Goal: Task Accomplishment & Management: Manage account settings

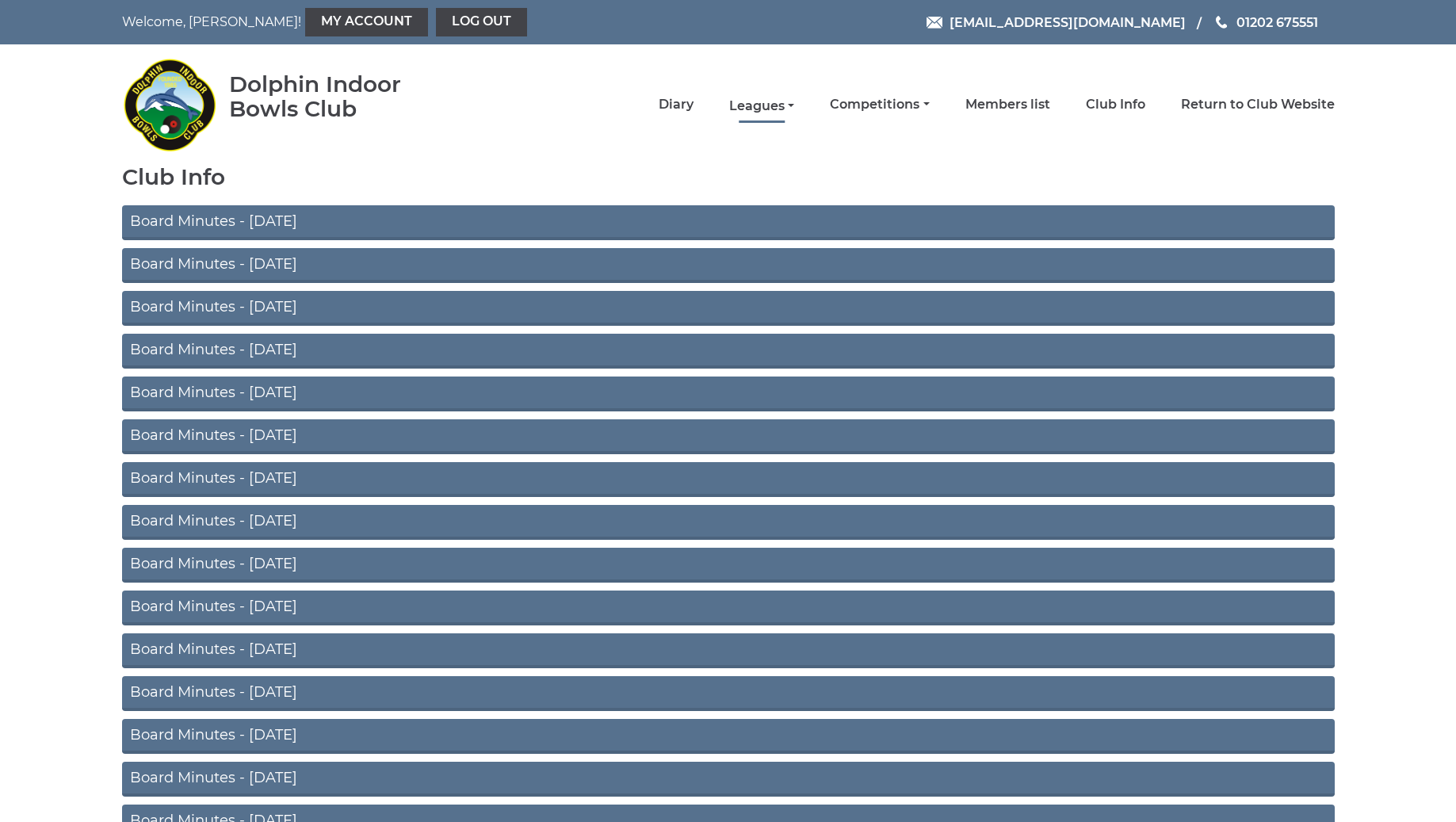
click at [795, 110] on link "Leagues" at bounding box center [762, 106] width 65 height 17
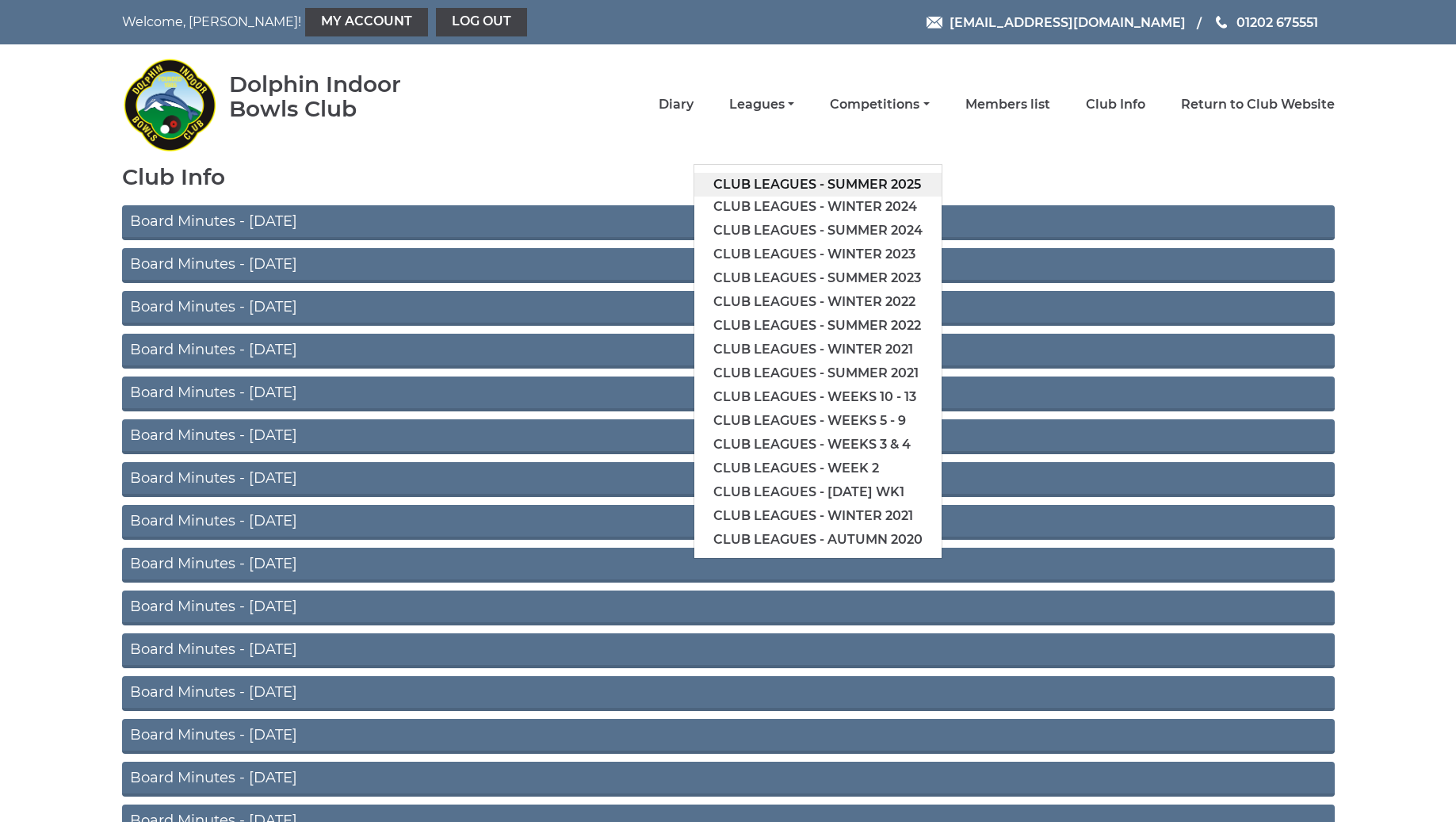
click at [824, 183] on link "Club leagues - Summer 2025" at bounding box center [818, 184] width 247 height 23
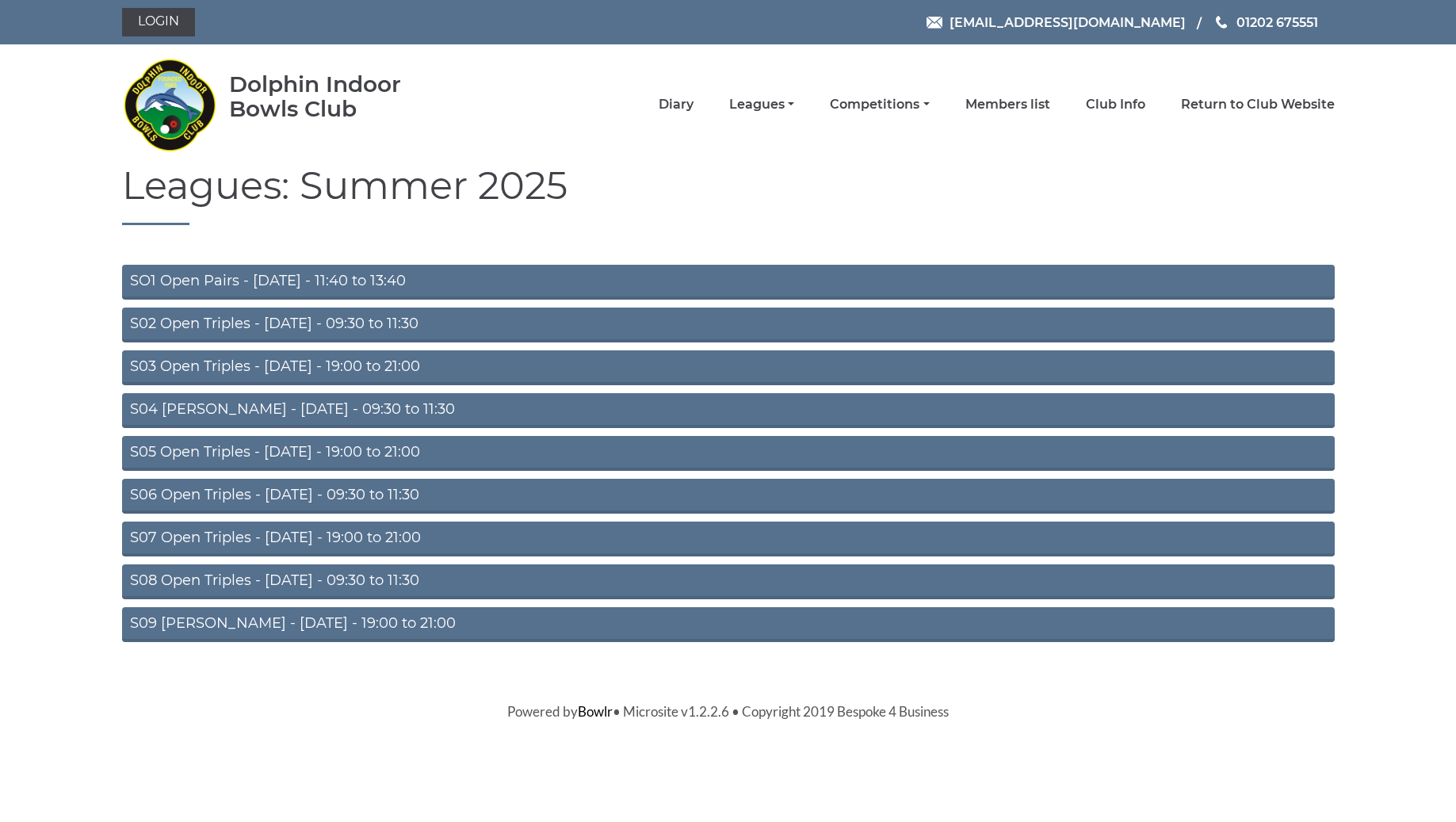
click at [347, 582] on link "S08 Open Triples - [DATE] - 09:30 to 11:30" at bounding box center [728, 582] width 1213 height 35
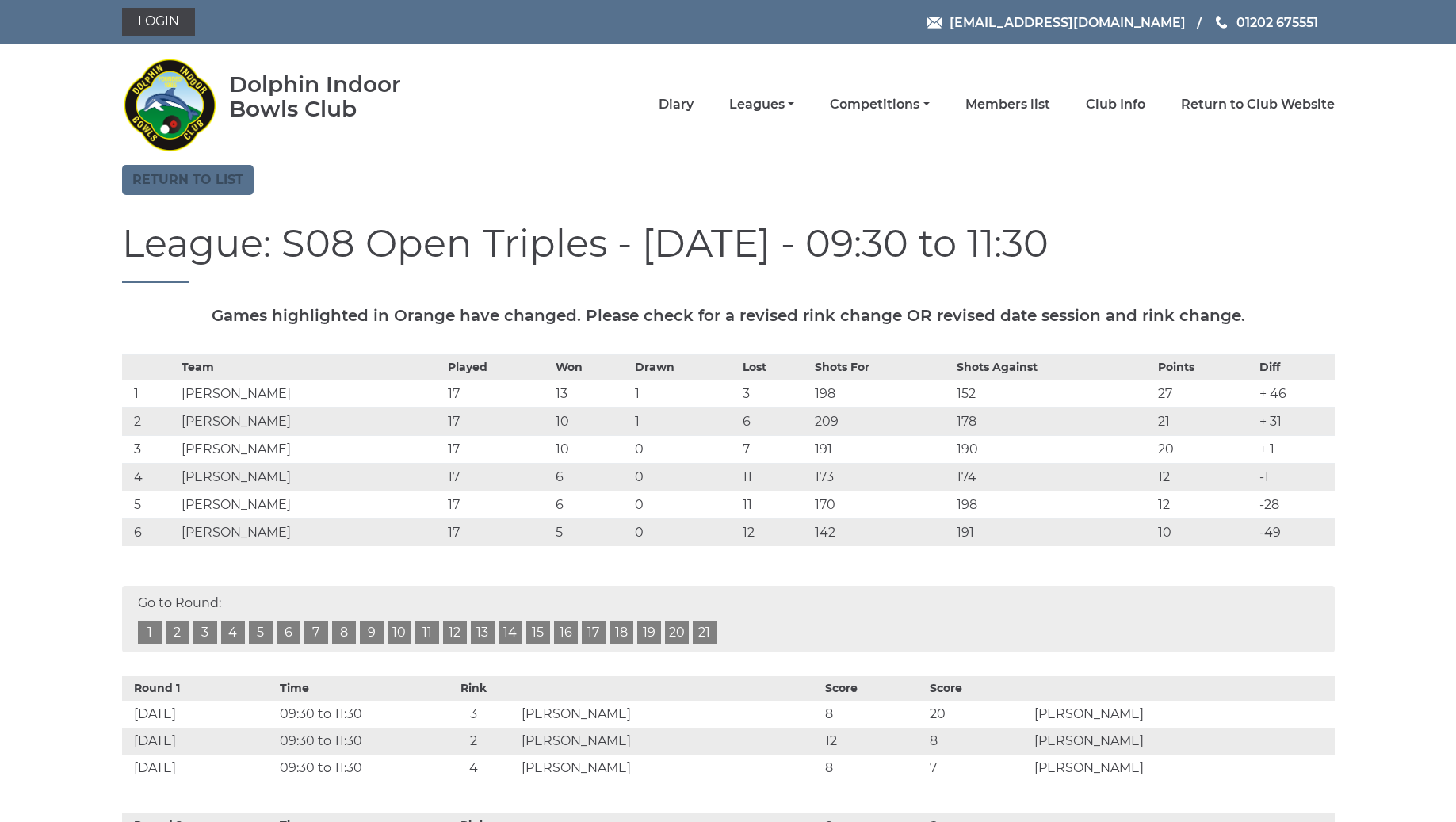
click at [203, 188] on link "Return to list" at bounding box center [187, 179] width 131 height 30
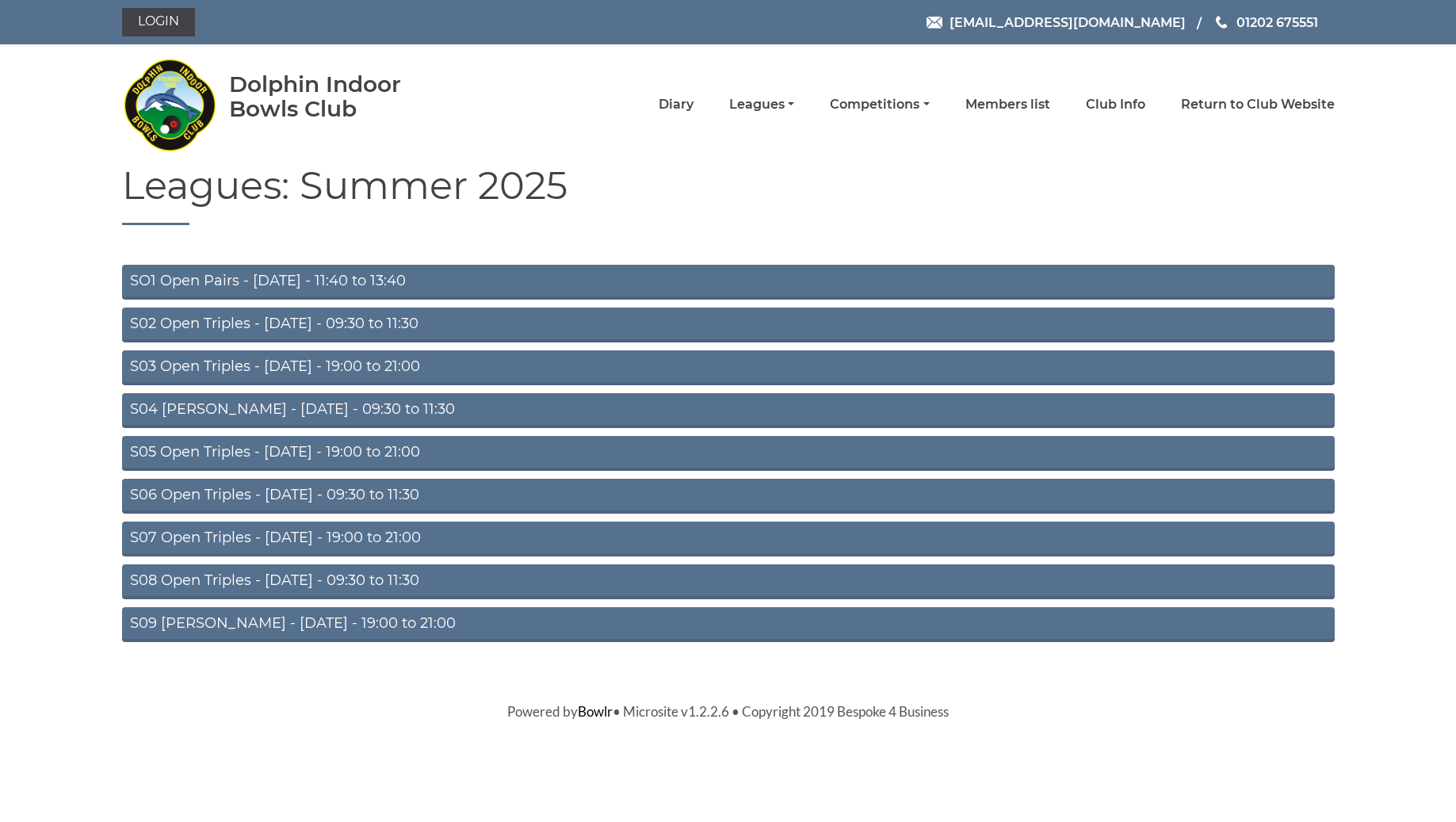
click at [378, 410] on link "S04 [PERSON_NAME] - [DATE] - 09:30 to 11:30" at bounding box center [728, 411] width 1213 height 35
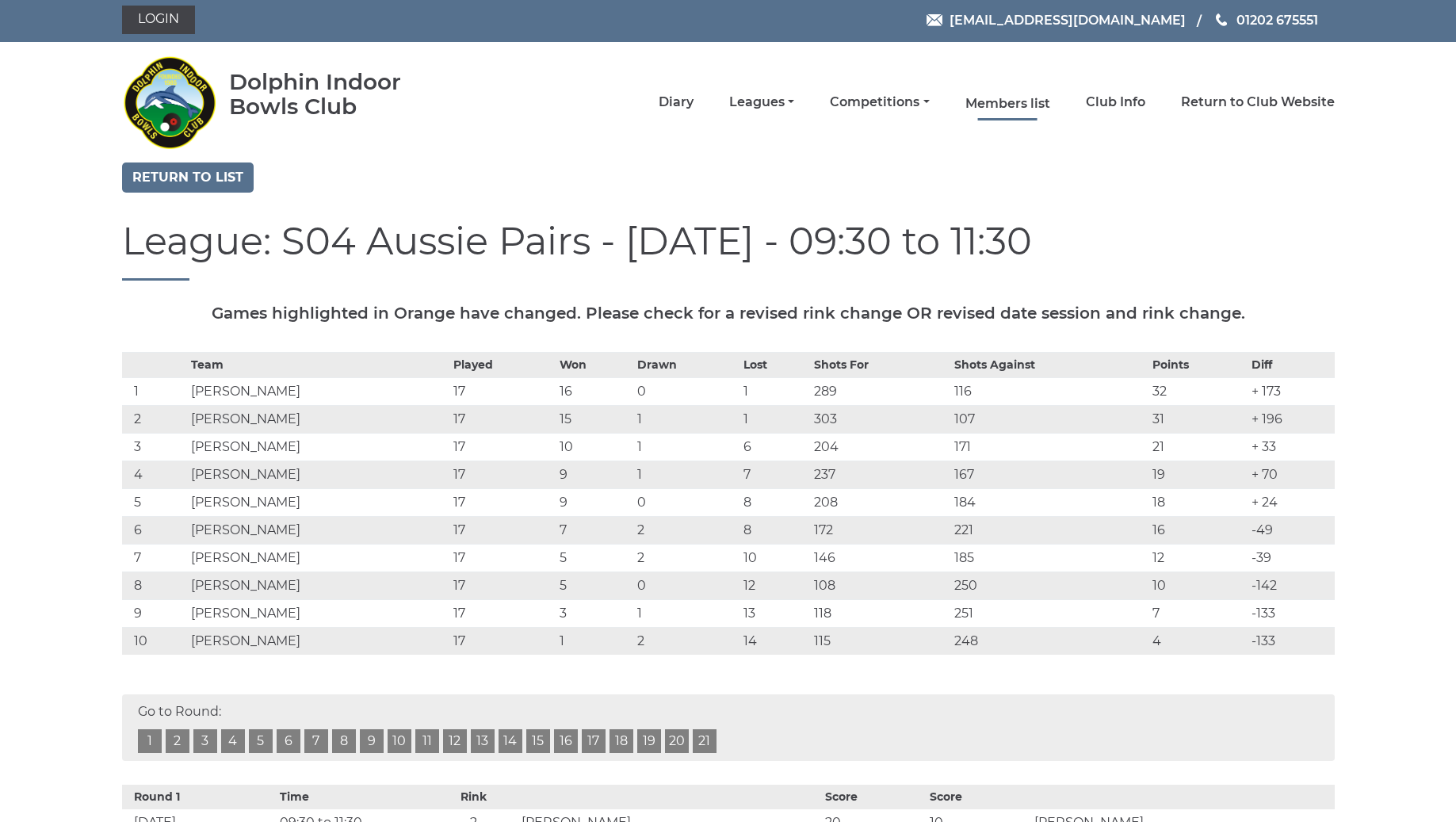
click at [1019, 109] on link "Members list" at bounding box center [1007, 104] width 84 height 17
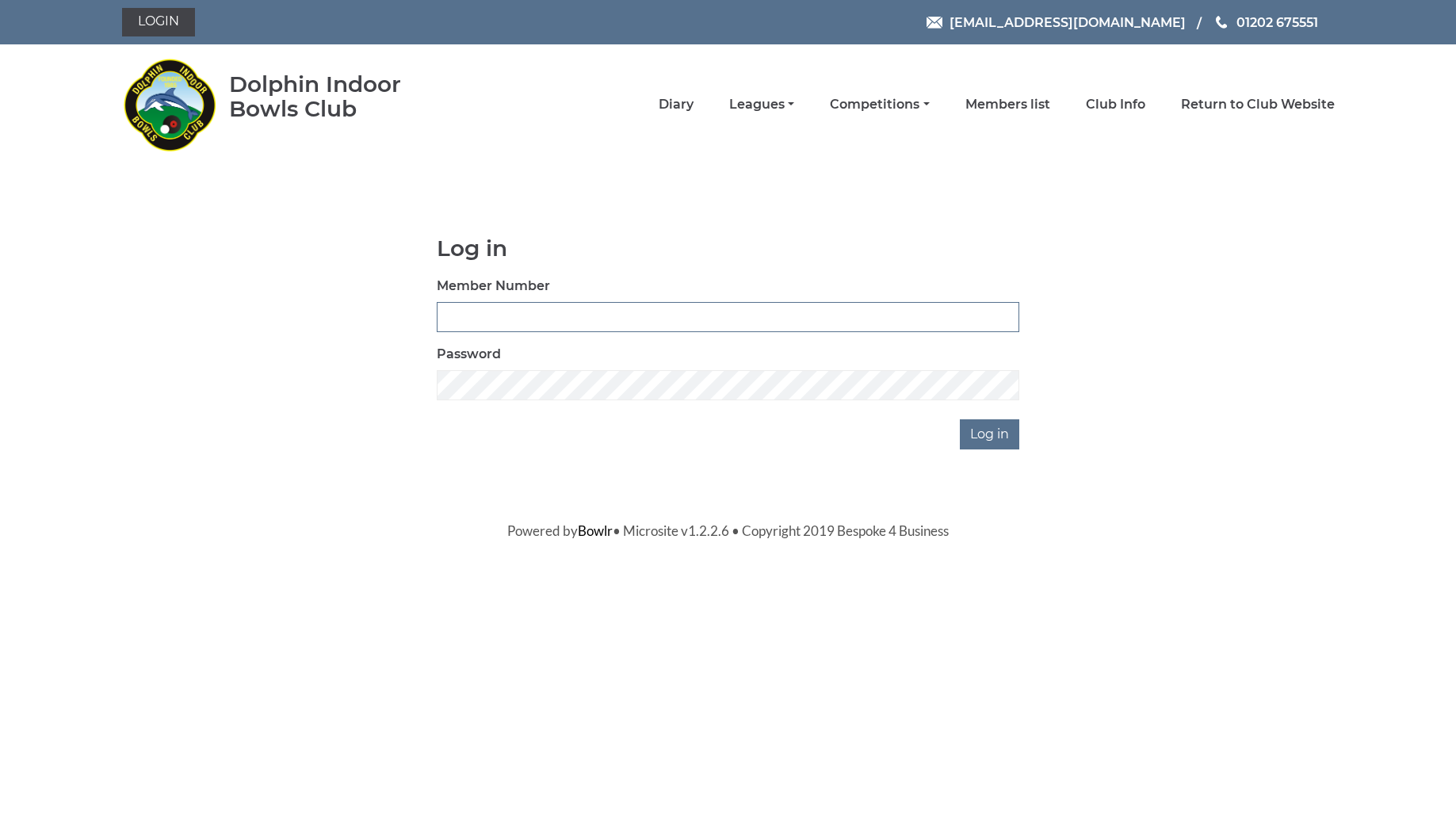
type input "3510"
click at [992, 433] on input "Log in" at bounding box center [990, 434] width 59 height 30
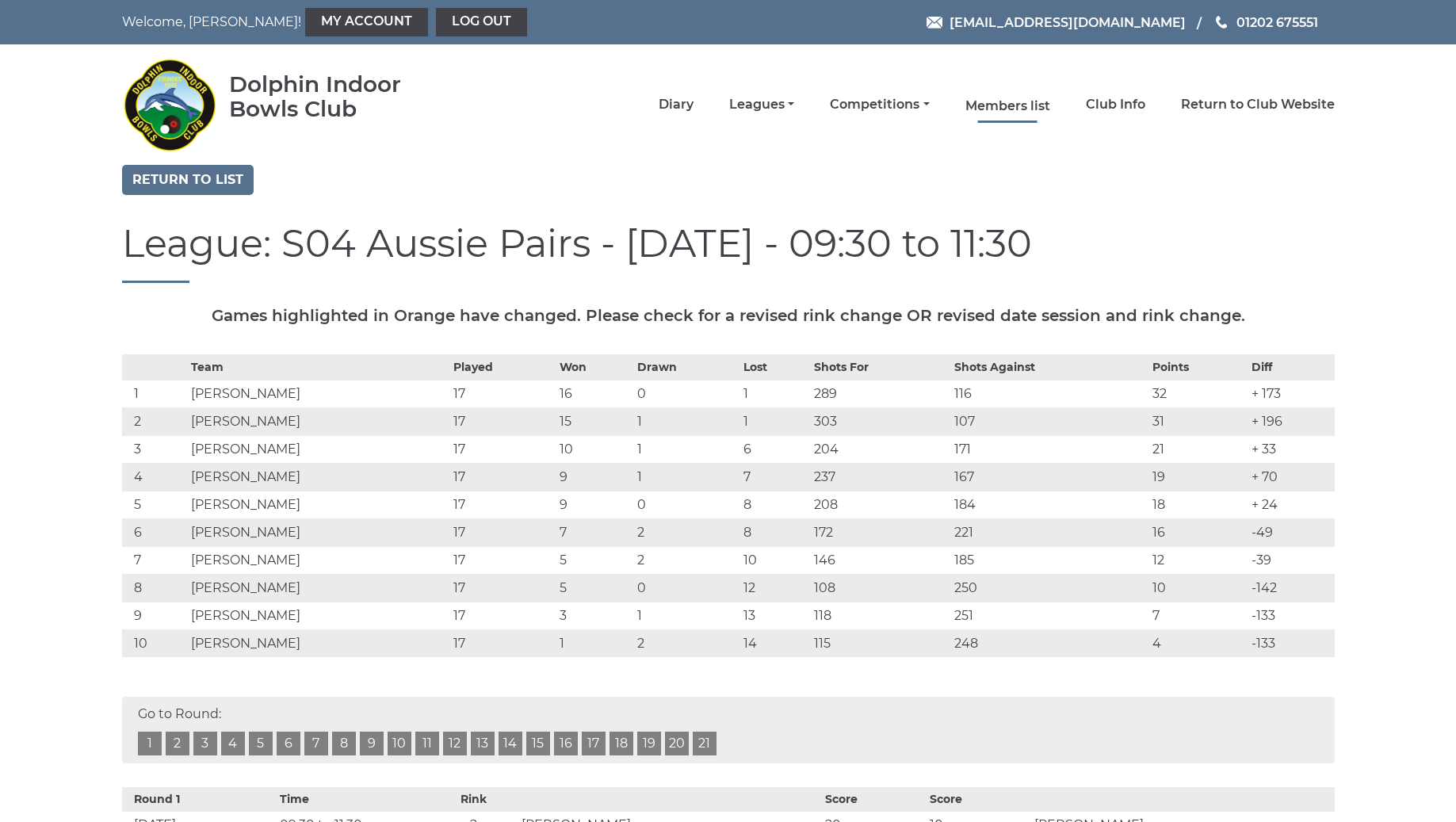
click at [1038, 109] on link "Members list" at bounding box center [1007, 106] width 84 height 17
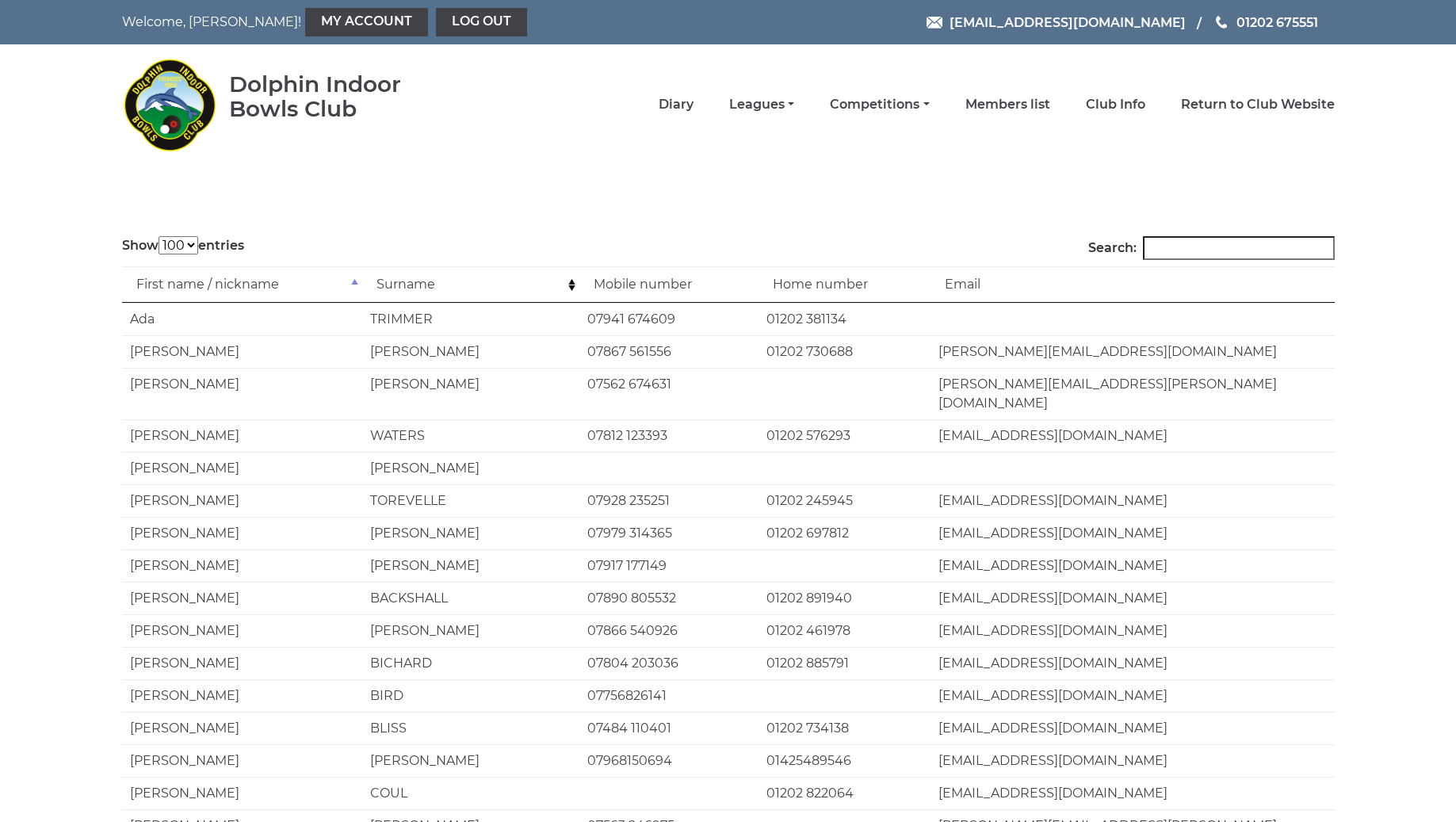
select select "100"
click at [1215, 244] on input "Search:" at bounding box center [1238, 247] width 191 height 23
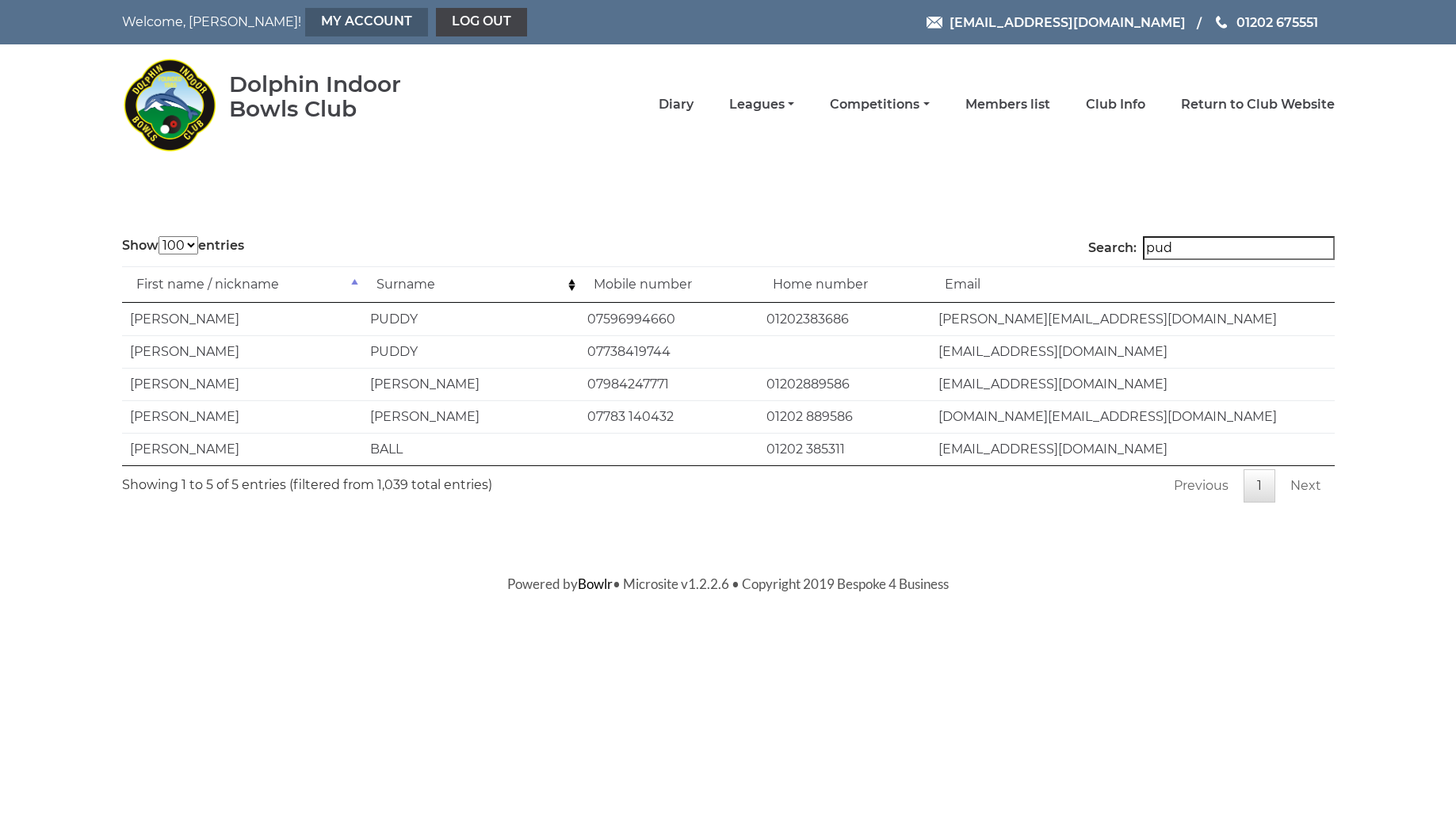
type input "pud"
click at [314, 23] on link "My Account" at bounding box center [366, 22] width 123 height 29
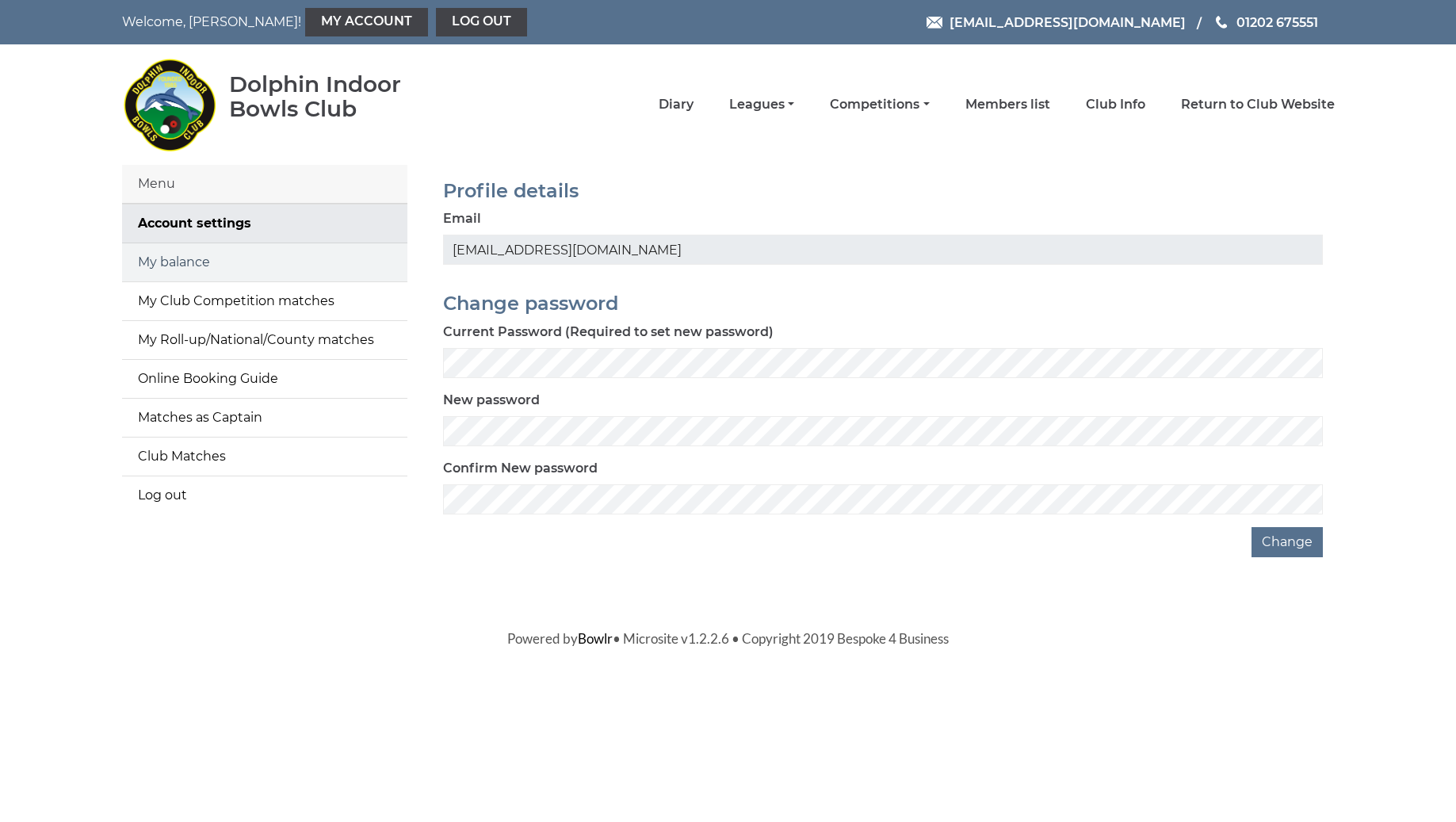
click at [191, 264] on link "My balance" at bounding box center [265, 263] width 285 height 38
